Goal: Task Accomplishment & Management: Use online tool/utility

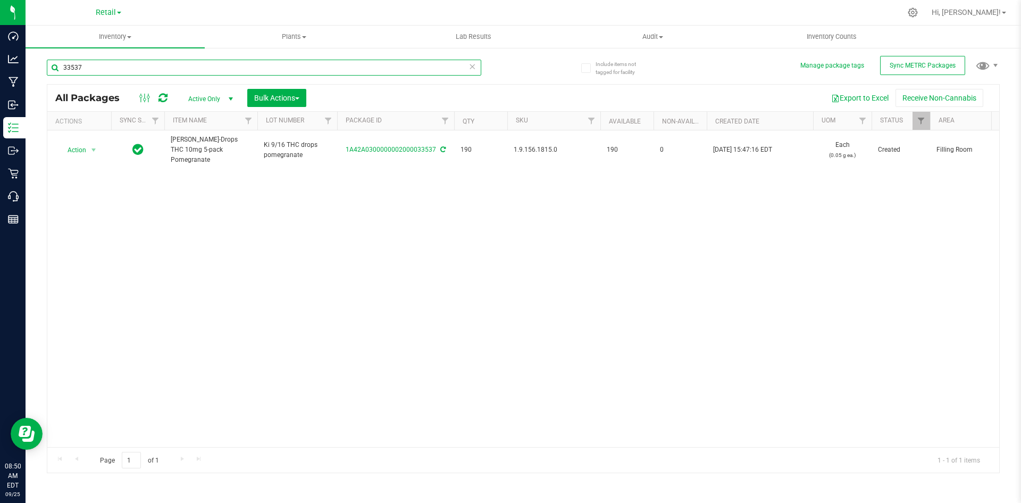
drag, startPoint x: 114, startPoint y: 67, endPoint x: 39, endPoint y: 69, distance: 75.0
click at [39, 69] on div "Include items not tagged for facility Manage package tags Sync METRC Packages 3…" at bounding box center [524, 209] width 996 height 324
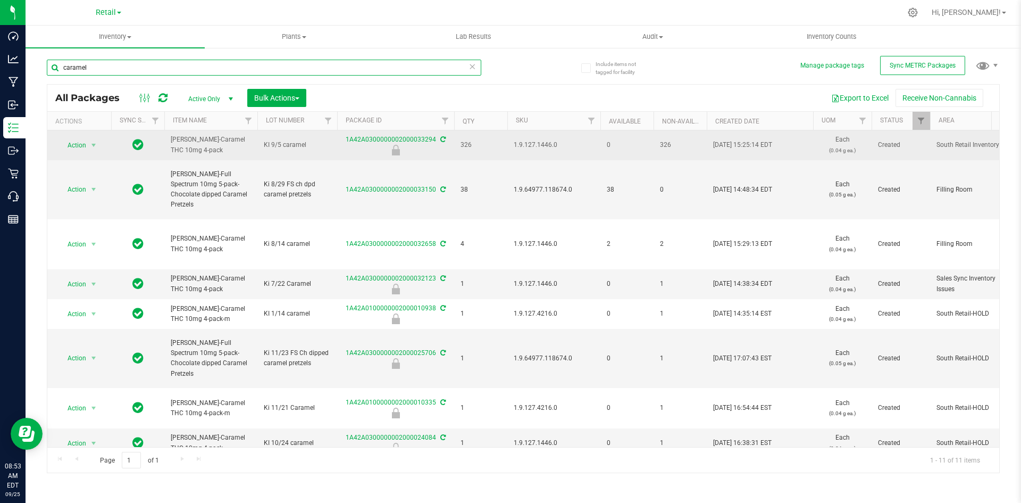
type input "caramel"
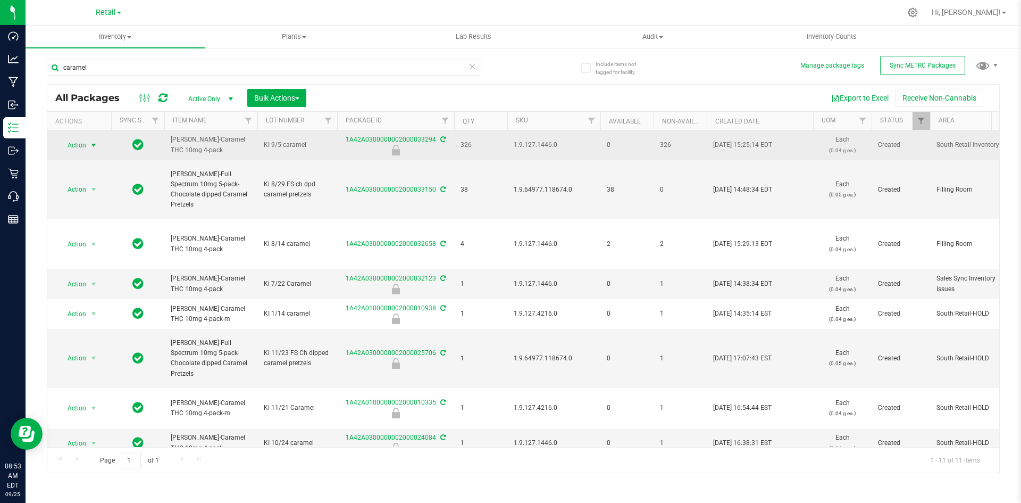
click at [73, 144] on span "Action" at bounding box center [72, 145] width 29 height 15
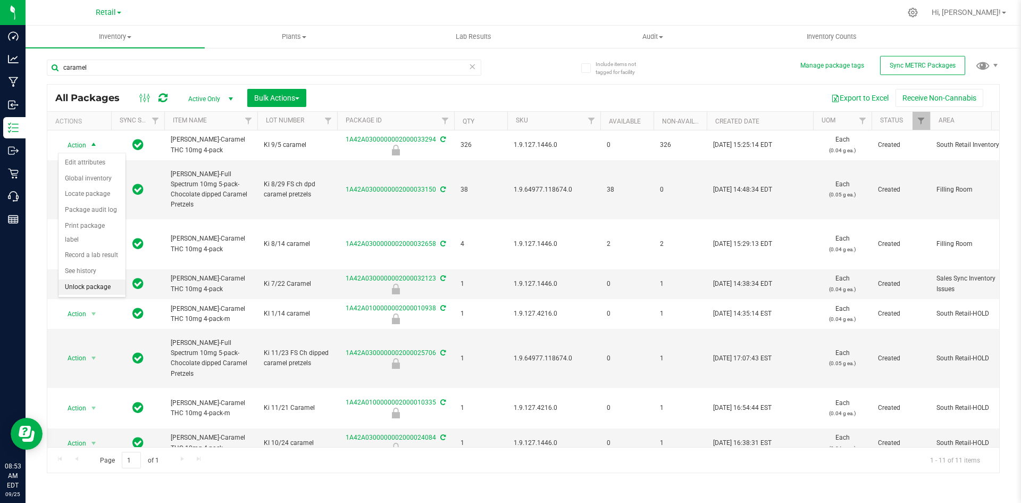
click at [70, 279] on li "Unlock package" at bounding box center [92, 287] width 67 height 16
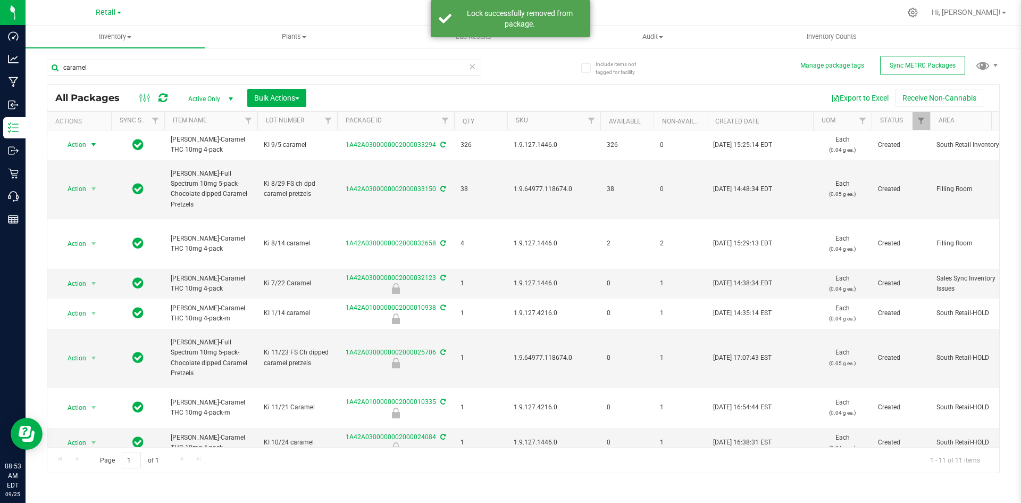
click at [85, 144] on span "Action" at bounding box center [72, 144] width 29 height 15
click at [94, 218] on li "Locate package" at bounding box center [92, 226] width 67 height 16
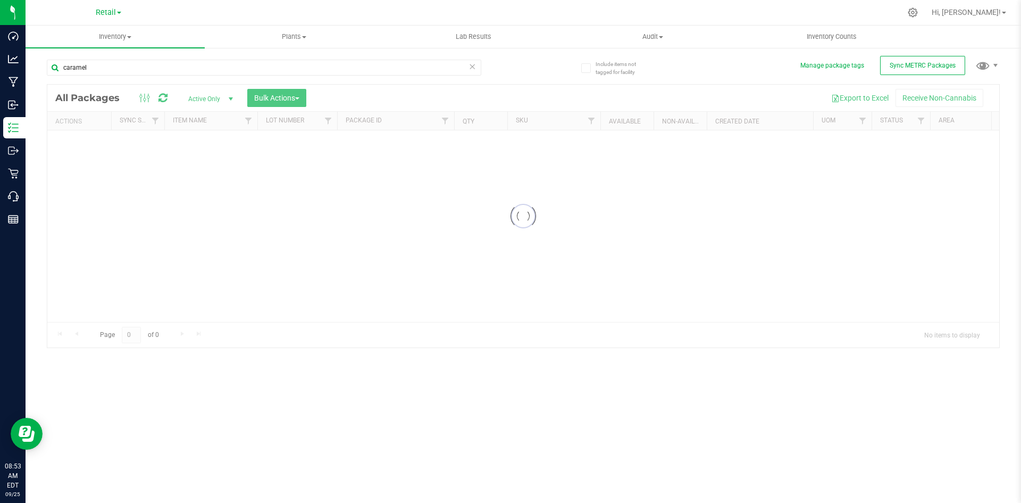
click at [458, 124] on div at bounding box center [523, 216] width 952 height 263
click at [469, 95] on div at bounding box center [523, 216] width 952 height 263
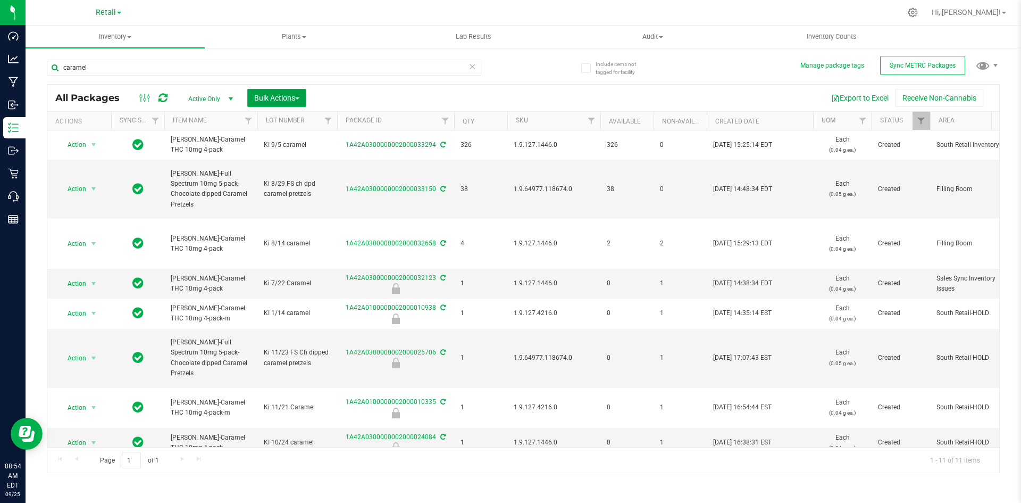
click at [272, 94] on span "Bulk Actions" at bounding box center [276, 98] width 45 height 9
click at [255, 180] on span "Locate packages" at bounding box center [281, 180] width 54 height 9
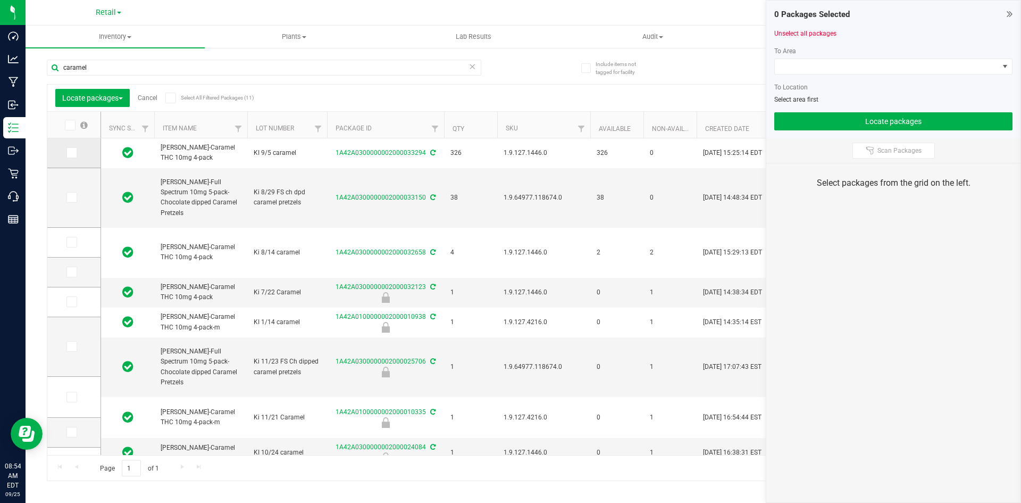
click at [71, 153] on icon at bounding box center [71, 153] width 7 height 0
click at [0, 0] on input "checkbox" at bounding box center [0, 0] width 0 height 0
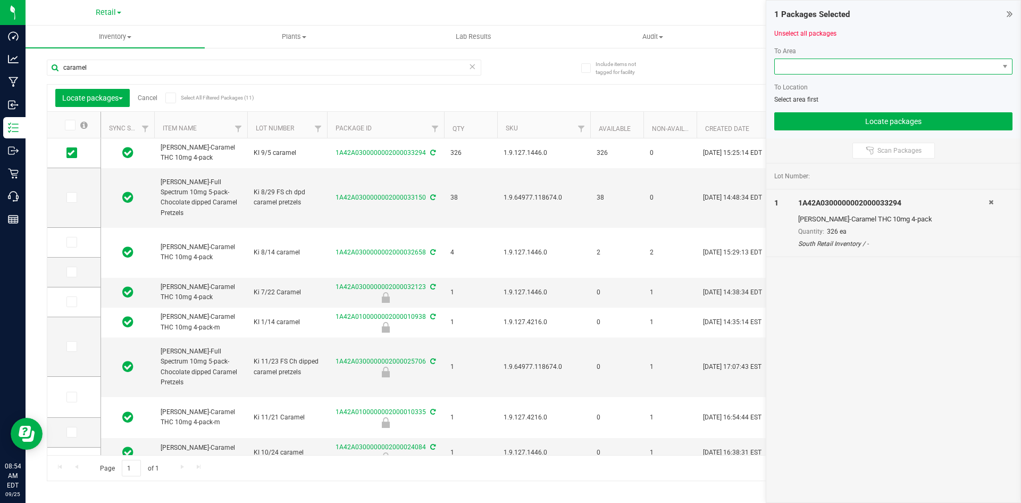
click at [857, 72] on span at bounding box center [887, 66] width 224 height 15
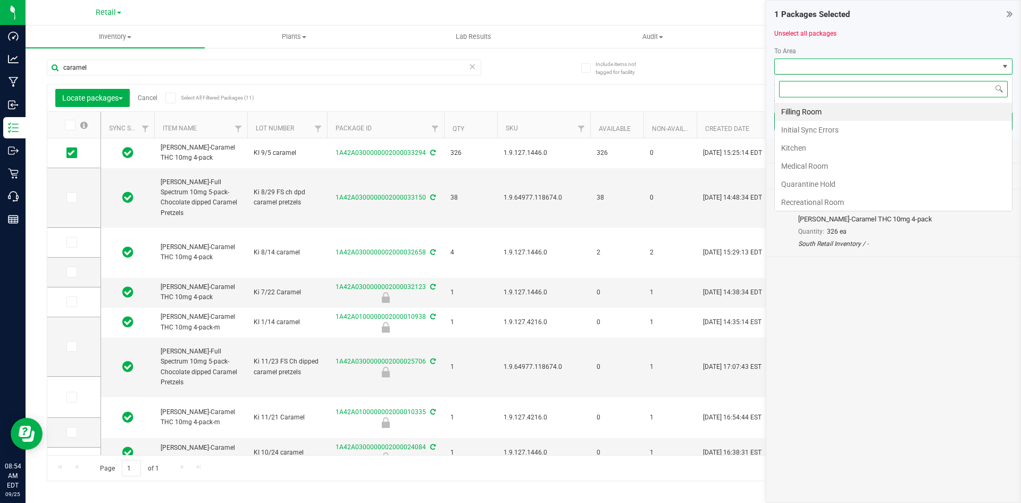
scroll to position [16, 238]
click at [806, 110] on li "Filling Room" at bounding box center [893, 112] width 237 height 18
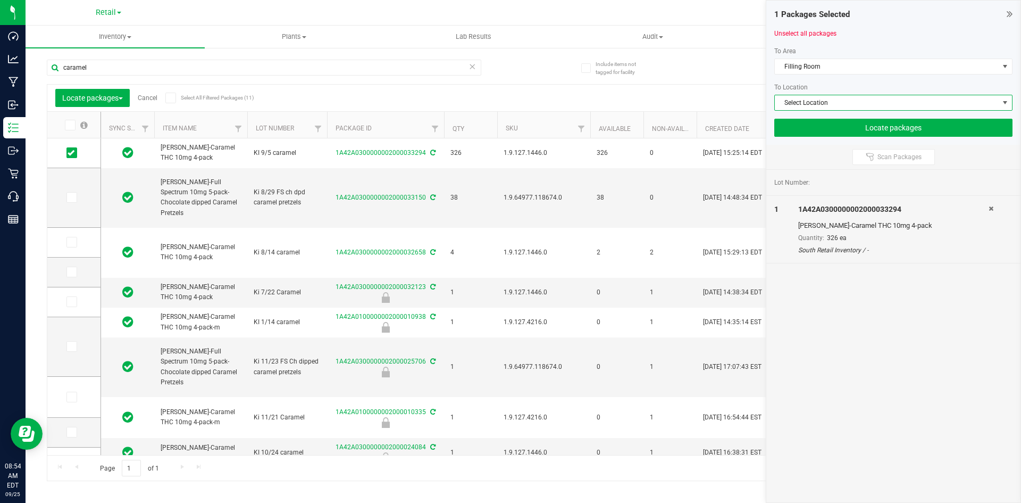
click at [810, 105] on span "Select Location" at bounding box center [887, 102] width 224 height 15
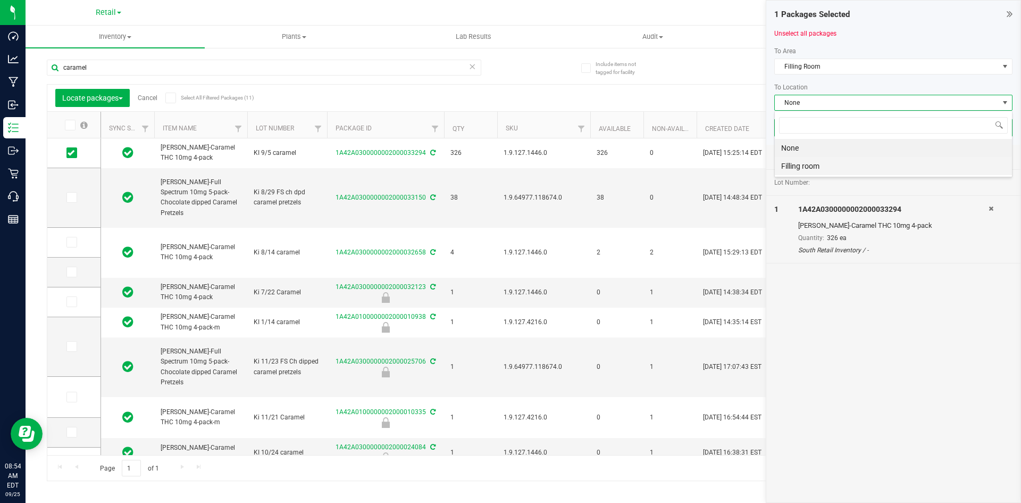
click at [793, 162] on li "Filling room" at bounding box center [893, 166] width 237 height 18
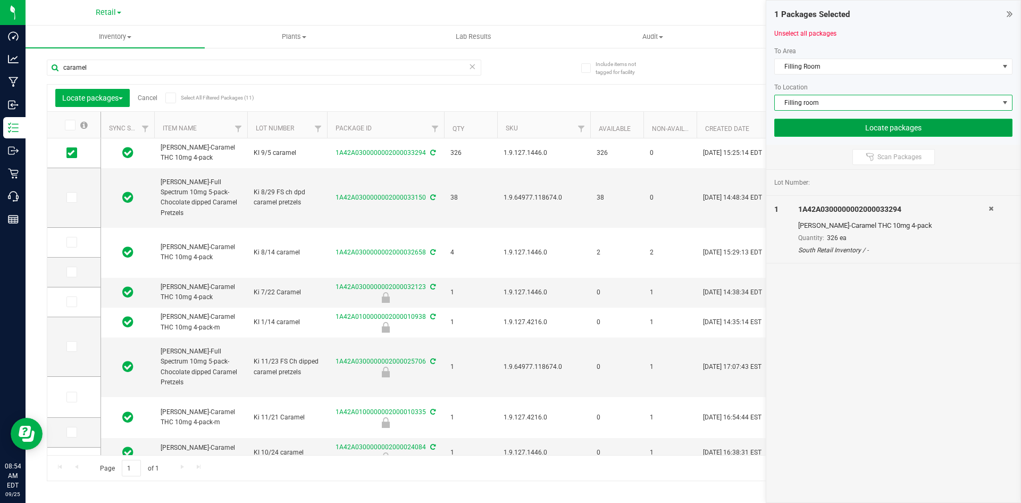
click at [849, 127] on button "Locate packages" at bounding box center [893, 128] width 238 height 18
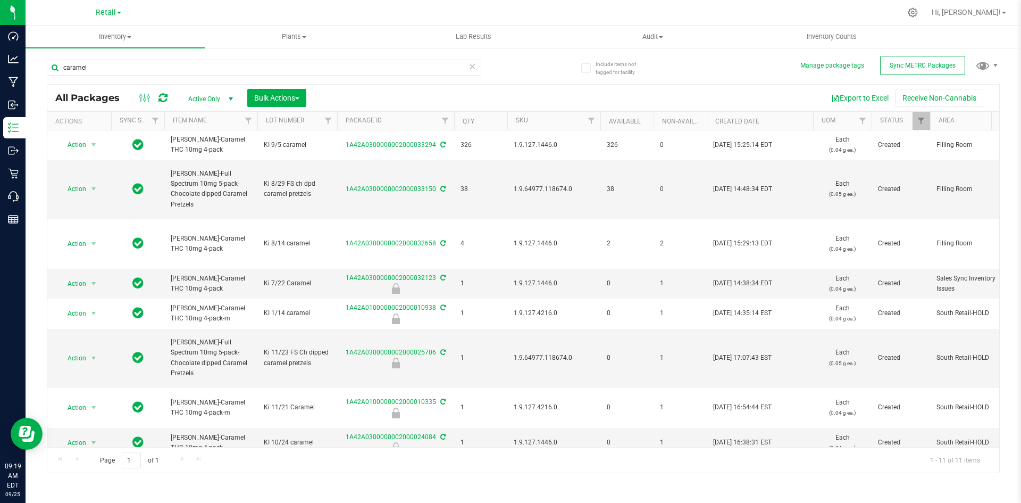
drag, startPoint x: 704, startPoint y: 65, endPoint x: 703, endPoint y: 99, distance: 34.6
click at [703, 98] on div "caramel All Packages Active Only Active Only Lab Samples Locked All External In…" at bounding box center [523, 260] width 953 height 423
click at [672, 89] on div "Export to Excel Receive Non-Cannabis" at bounding box center [652, 98] width 677 height 18
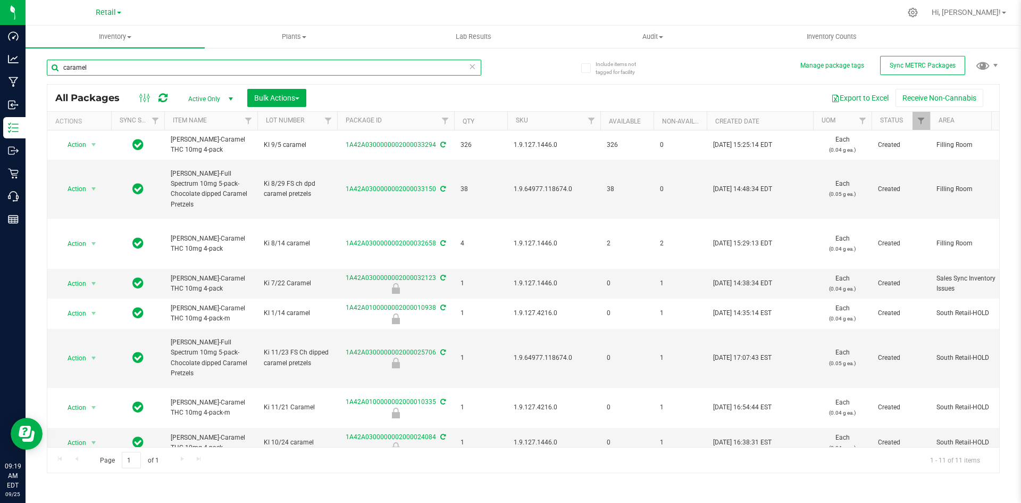
click at [293, 65] on input "caramel" at bounding box center [264, 68] width 435 height 16
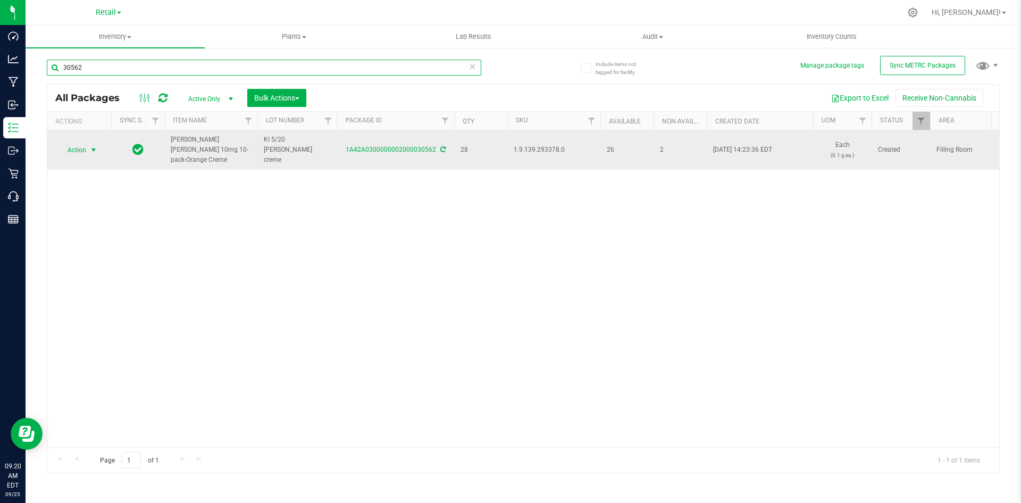
type input "30562"
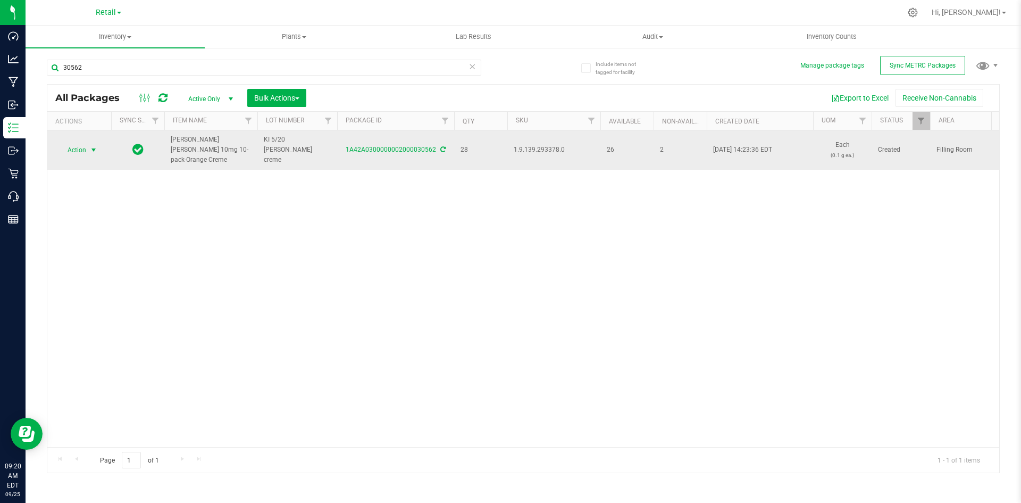
click at [96, 146] on span "select" at bounding box center [93, 150] width 9 height 9
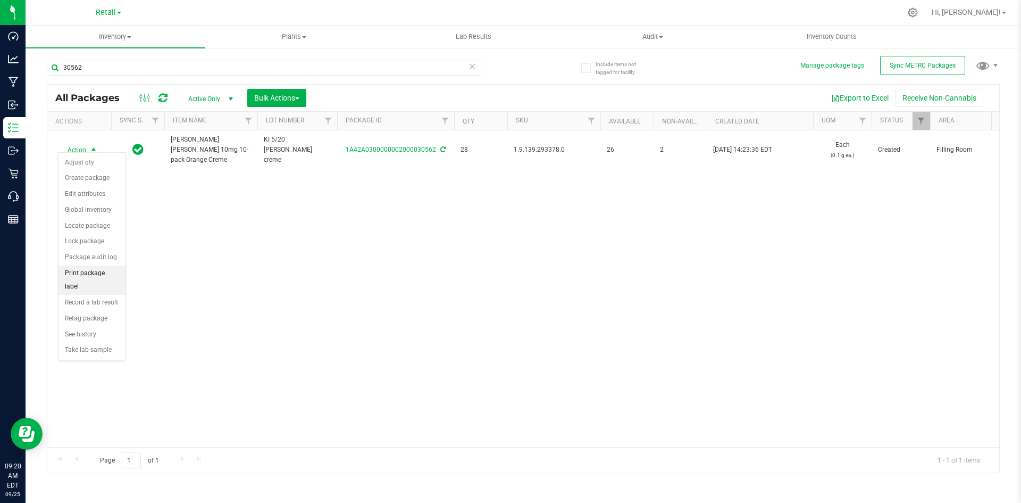
click at [105, 277] on li "Print package label" at bounding box center [92, 279] width 67 height 29
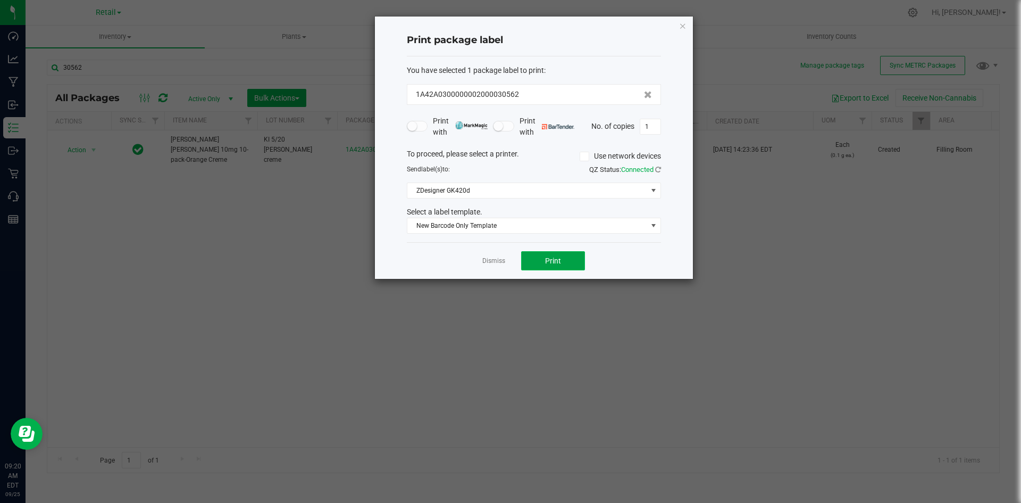
click at [561, 270] on button "Print" at bounding box center [553, 260] width 64 height 19
click at [561, 269] on button "Print" at bounding box center [553, 260] width 64 height 19
click at [685, 22] on icon "button" at bounding box center [682, 25] width 7 height 13
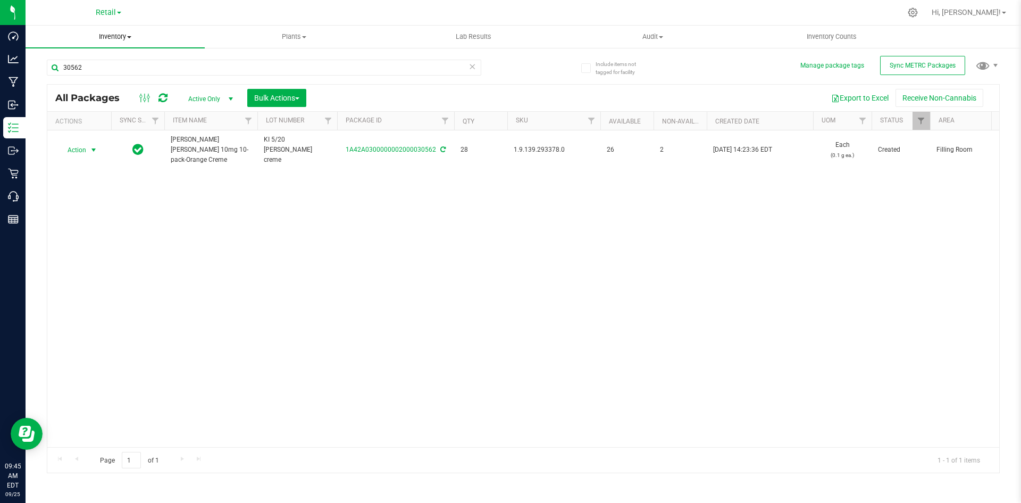
click at [112, 34] on span "Inventory" at bounding box center [115, 37] width 179 height 10
click at [111, 64] on li "All packages" at bounding box center [115, 64] width 179 height 13
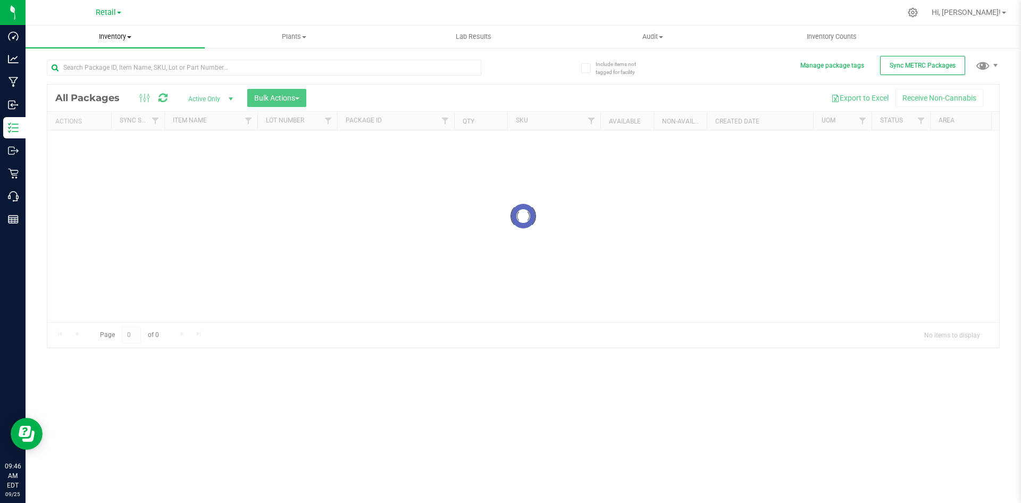
click at [111, 36] on span "Inventory" at bounding box center [115, 37] width 179 height 10
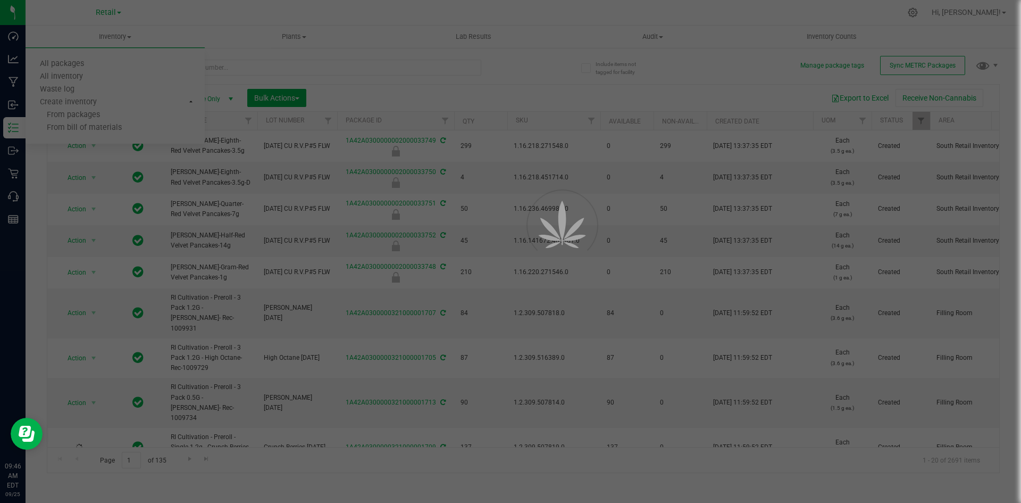
click at [79, 78] on span "All inventory" at bounding box center [62, 76] width 72 height 9
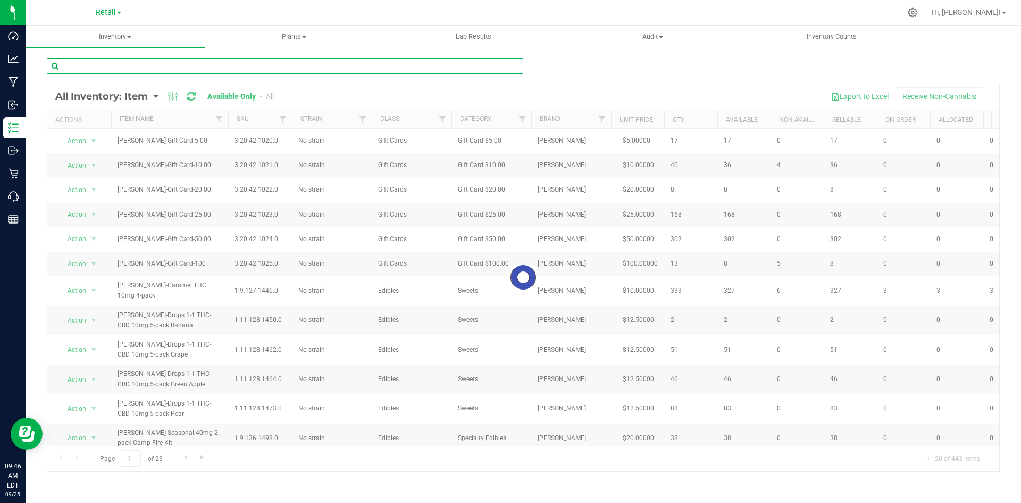
click at [83, 69] on input "text" at bounding box center [285, 66] width 477 height 16
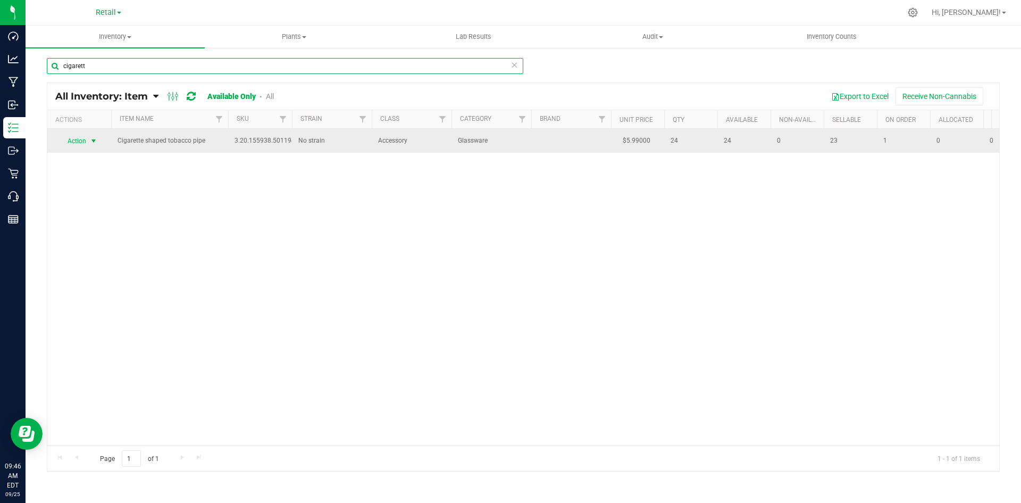
type input "cigarett"
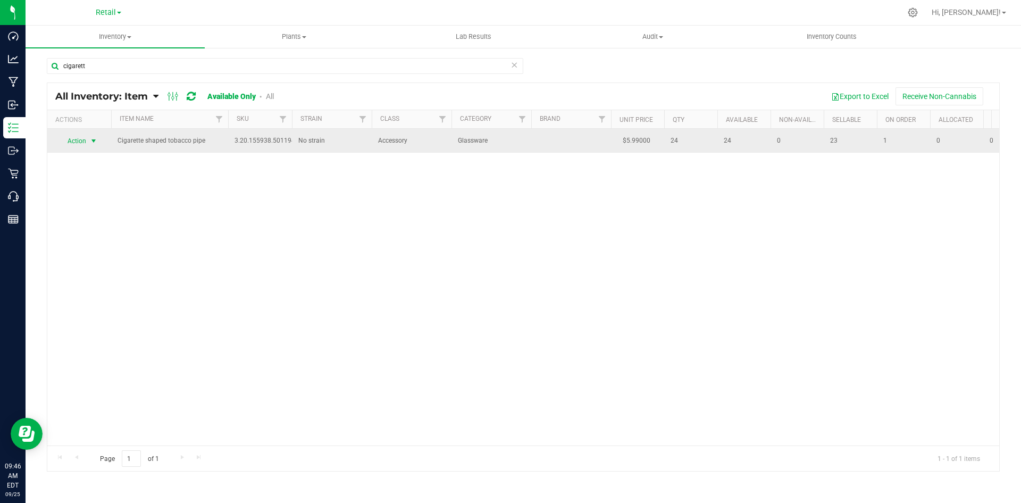
click at [85, 140] on div "Inventory All packages All inventory Waste log Create inventory Plants All plan…" at bounding box center [524, 264] width 996 height 477
click at [84, 138] on span "Action" at bounding box center [72, 141] width 29 height 15
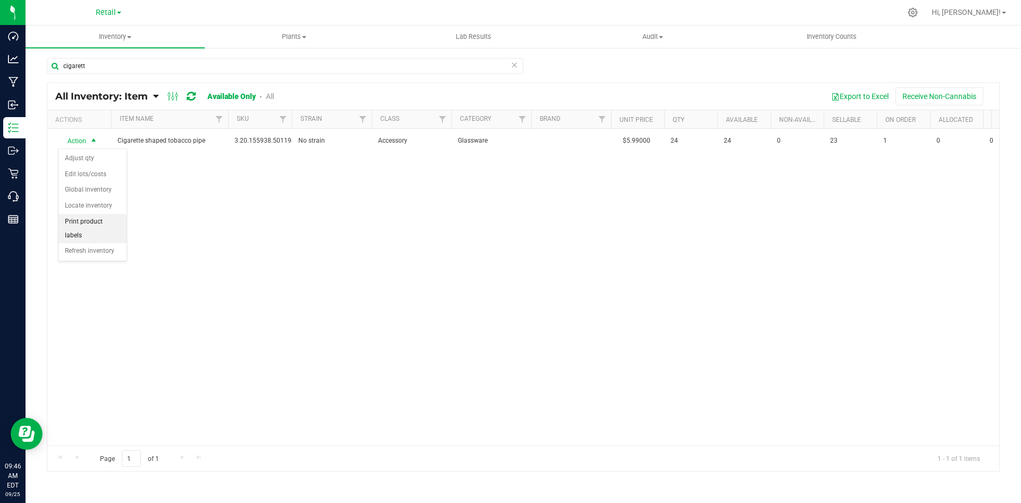
click at [78, 218] on li "Print product labels" at bounding box center [93, 228] width 68 height 29
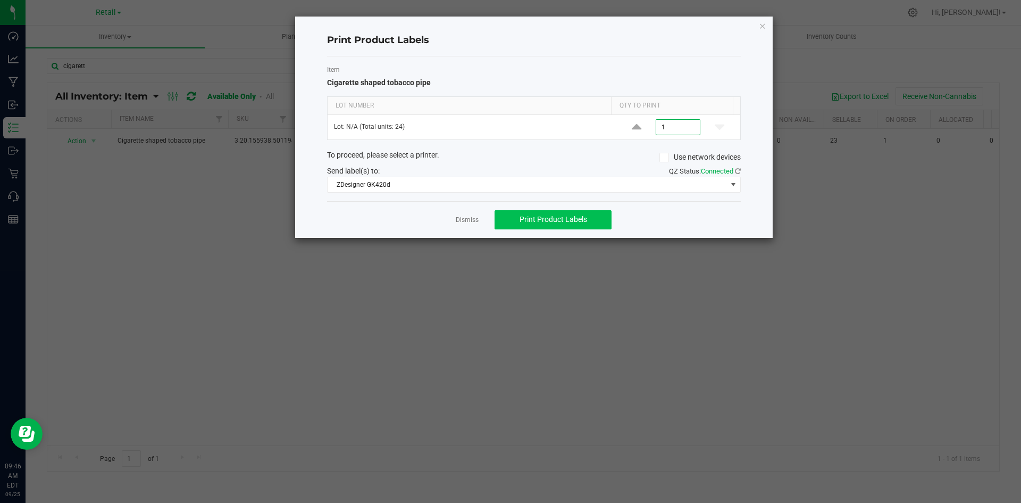
type input "1"
click at [589, 217] on button "Print Product Labels" at bounding box center [553, 219] width 117 height 19
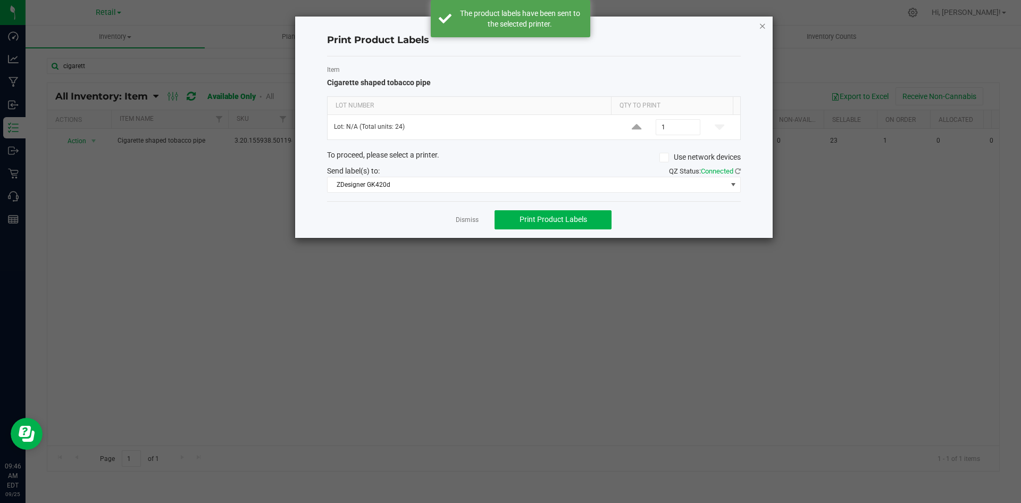
click at [765, 24] on icon "button" at bounding box center [762, 25] width 7 height 13
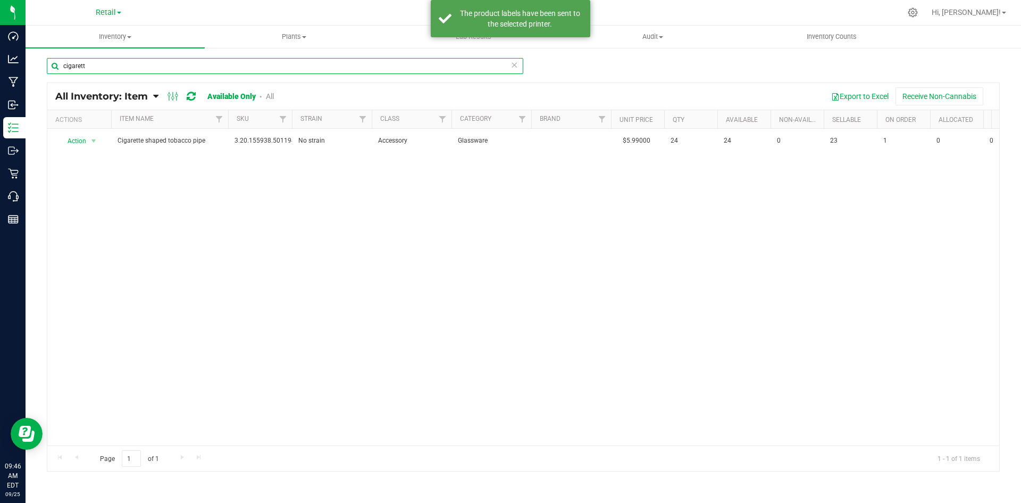
click at [106, 67] on input "cigarett" at bounding box center [285, 66] width 477 height 16
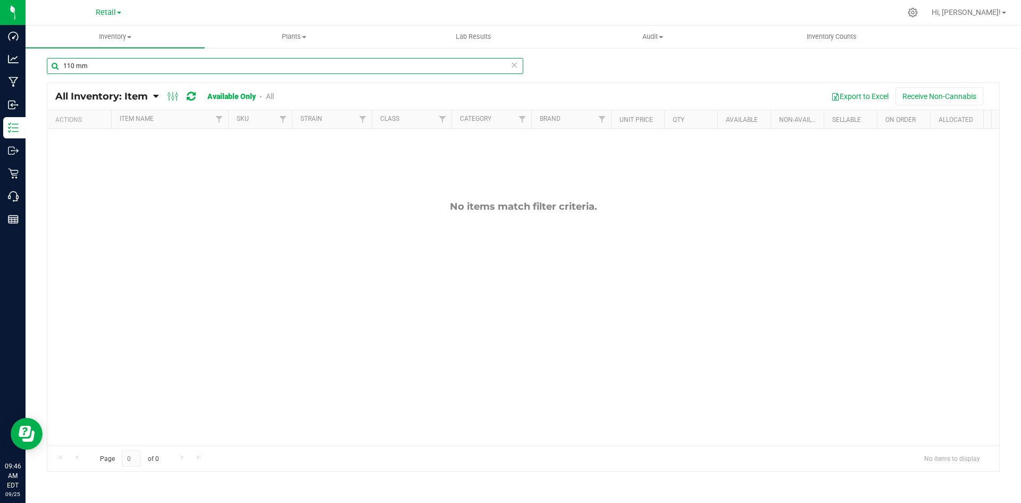
drag, startPoint x: 105, startPoint y: 61, endPoint x: 56, endPoint y: 56, distance: 49.2
click at [56, 56] on div "110 mm All Inventory: Item Item Summary Item (default) Item by Strain Item by L…" at bounding box center [524, 213] width 996 height 332
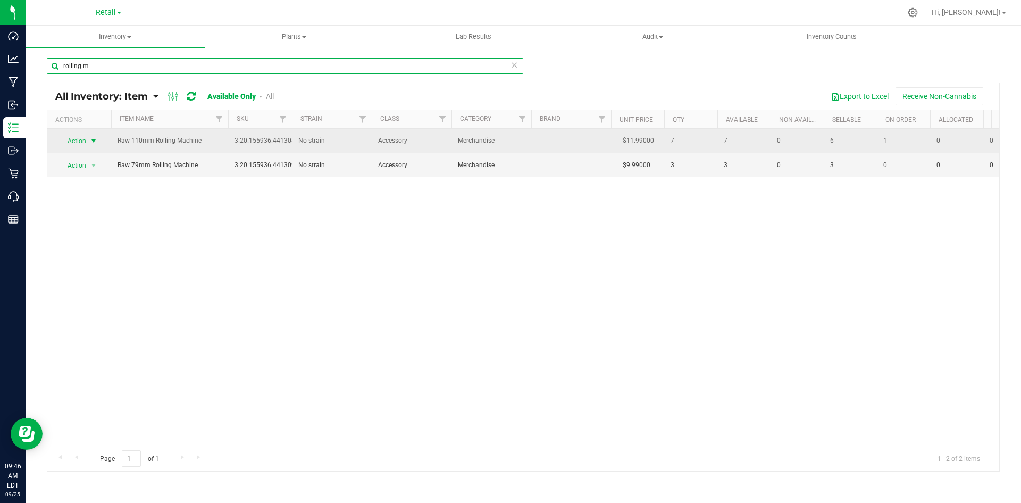
type input "rolling m"
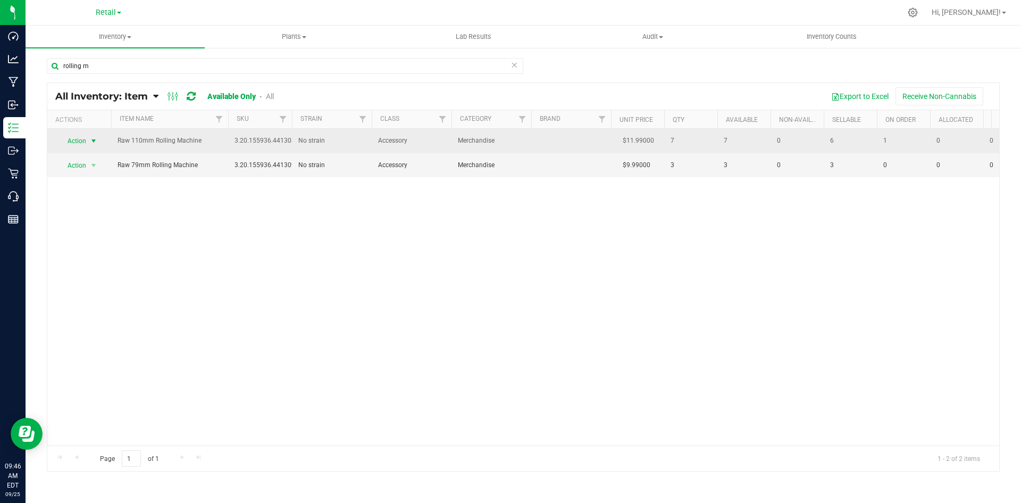
click at [78, 140] on span "Action" at bounding box center [72, 141] width 29 height 15
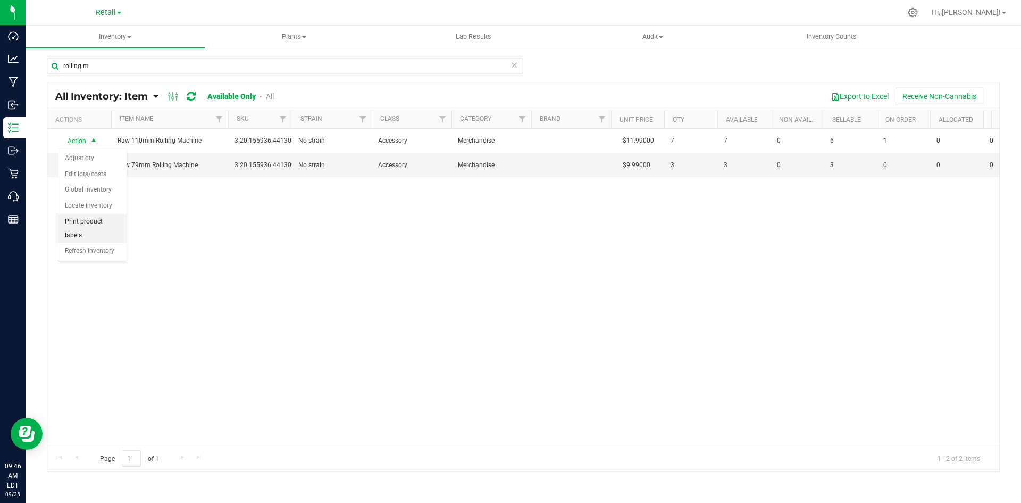
click at [71, 215] on li "Print product labels" at bounding box center [93, 228] width 68 height 29
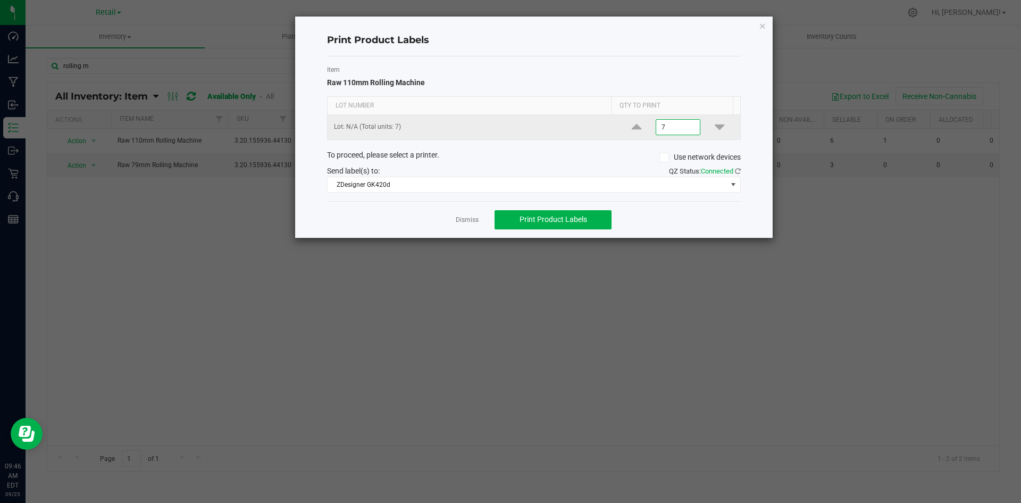
click at [657, 123] on input "7" at bounding box center [678, 127] width 44 height 15
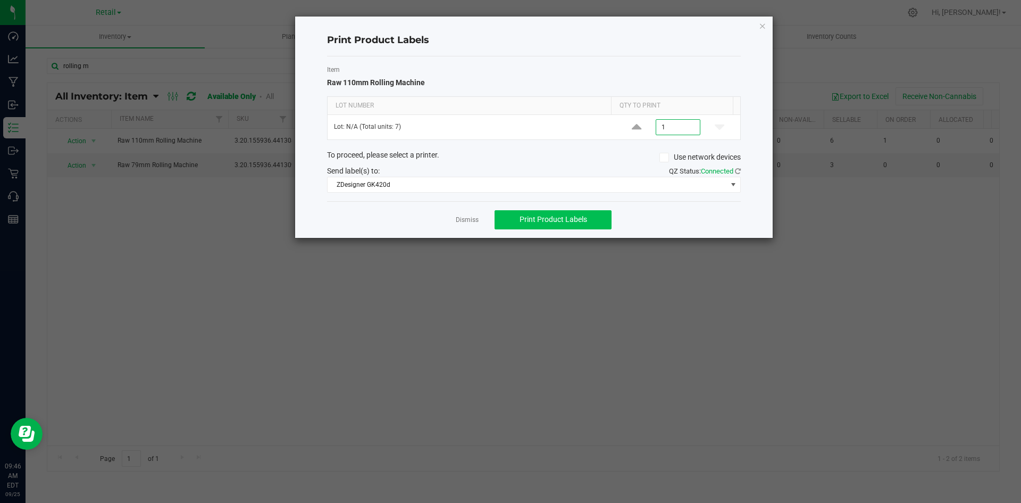
type input "1"
click at [568, 220] on span "Print Product Labels" at bounding box center [554, 219] width 68 height 9
